Goal: Task Accomplishment & Management: Use online tool/utility

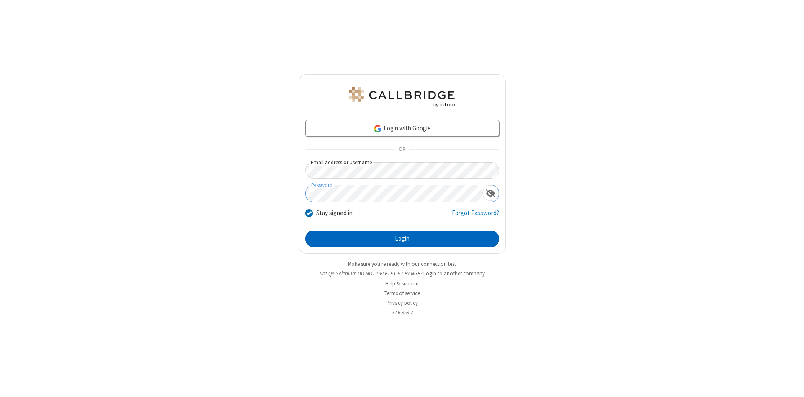
click at [402, 239] on button "Login" at bounding box center [402, 238] width 194 height 17
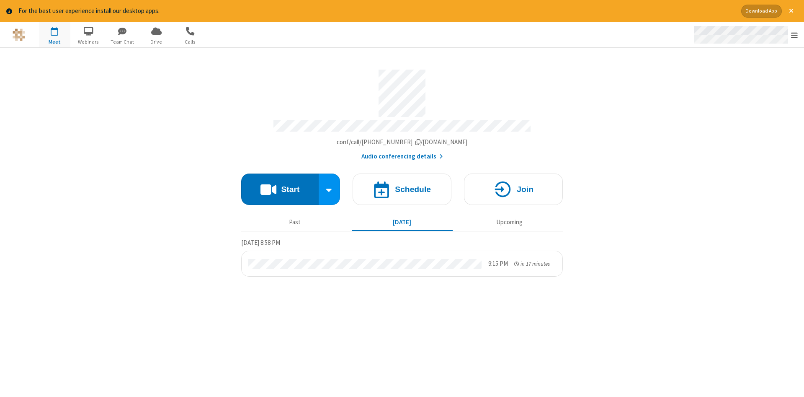
click at [795, 35] on span "Open menu" at bounding box center [794, 35] width 7 height 8
click at [156, 41] on span "Drive" at bounding box center [156, 42] width 31 height 8
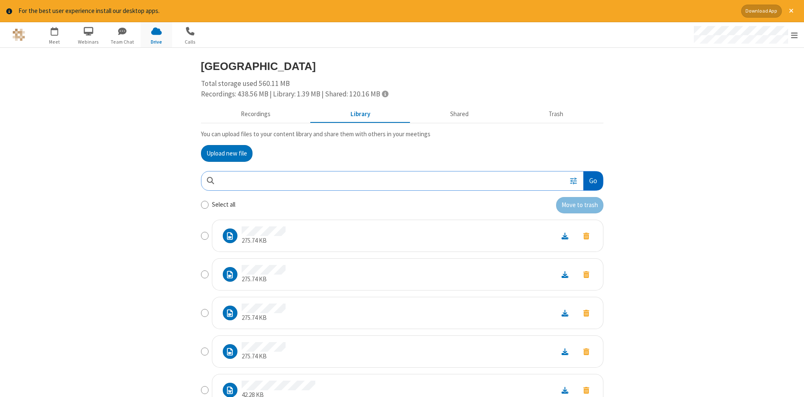
click at [593, 181] on button "Go" at bounding box center [592, 180] width 19 height 19
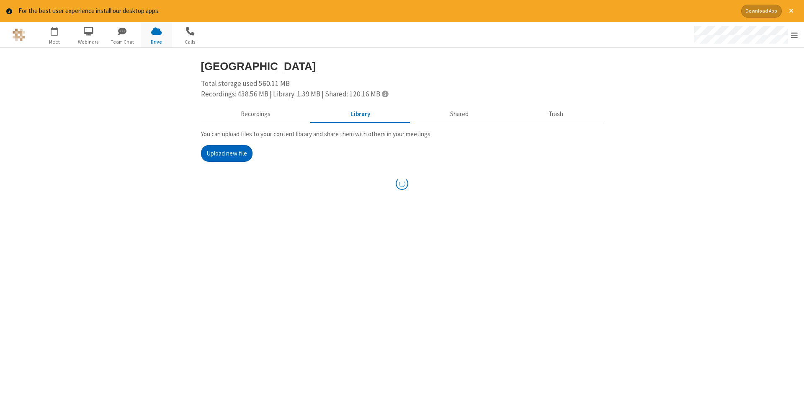
click at [227, 153] on button "Upload new file" at bounding box center [227, 153] width 52 height 17
